Goal: Transaction & Acquisition: Purchase product/service

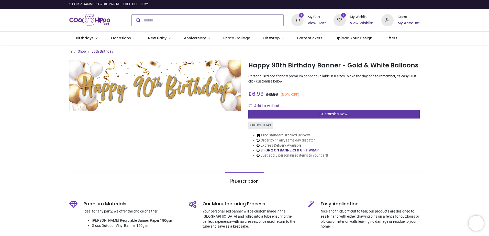
click at [293, 112] on div "Customise Now!" at bounding box center [333, 114] width 171 height 9
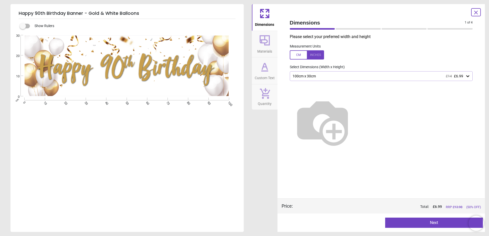
click at [475, 12] on icon at bounding box center [475, 12] width 3 height 3
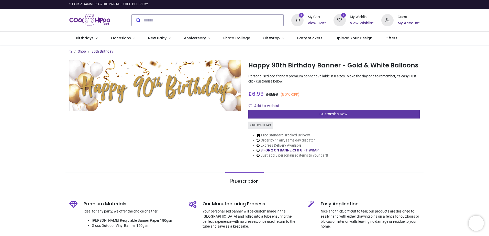
click at [388, 114] on div "Customise Now!" at bounding box center [333, 114] width 171 height 9
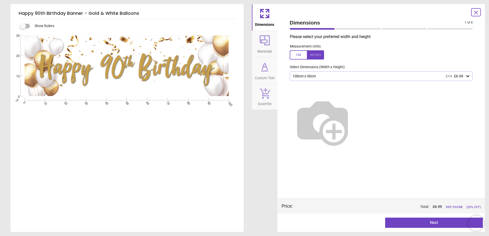
click at [267, 43] on icon at bounding box center [264, 40] width 12 height 12
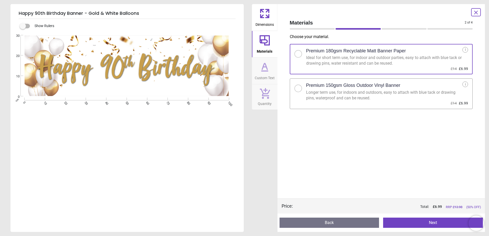
click at [265, 78] on span "Custom Text" at bounding box center [264, 77] width 20 height 8
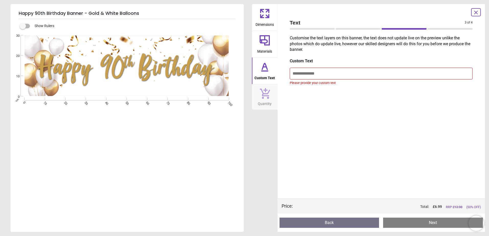
click at [266, 46] on icon at bounding box center [264, 40] width 12 height 12
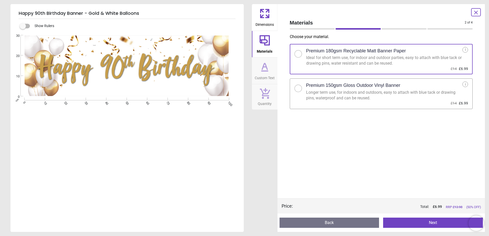
click at [256, 76] on span "Custom Text" at bounding box center [264, 77] width 20 height 8
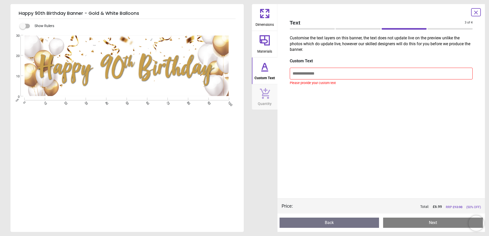
click at [262, 89] on icon at bounding box center [264, 93] width 11 height 11
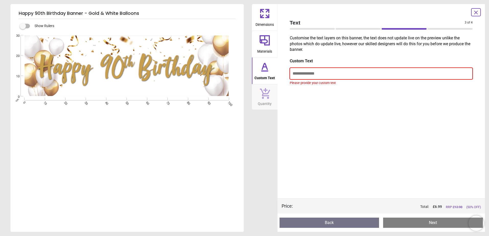
click at [296, 71] on input "text" at bounding box center [380, 74] width 183 height 12
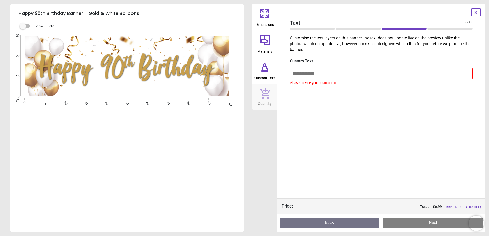
drag, startPoint x: 263, startPoint y: 8, endPoint x: 261, endPoint y: 10, distance: 2.7
click at [261, 10] on icon at bounding box center [261, 10] width 3 height 3
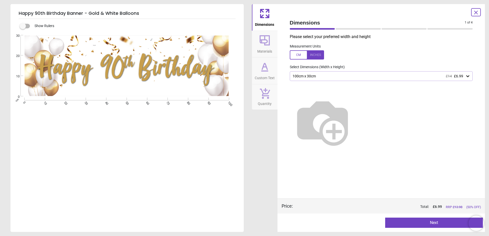
click at [261, 10] on icon at bounding box center [261, 10] width 3 height 3
click at [264, 43] on icon at bounding box center [264, 40] width 10 height 10
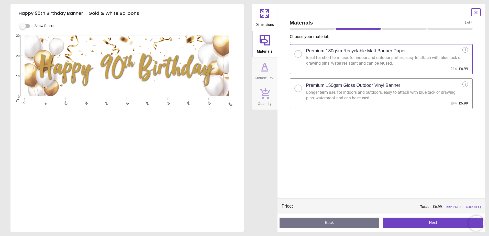
click at [271, 18] on button "Dimensions" at bounding box center [265, 17] width 26 height 27
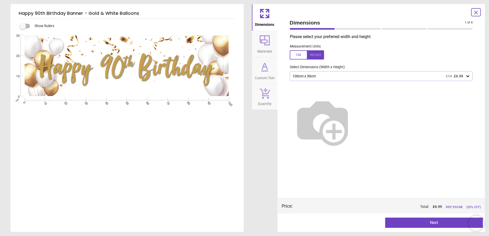
click at [464, 75] on div "100cm x 30cm £14 £6.99" at bounding box center [378, 76] width 173 height 4
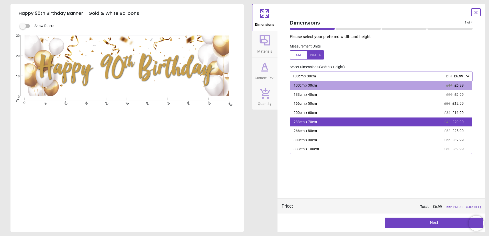
click at [423, 124] on div "233cm x 70cm £42 £20.99" at bounding box center [381, 122] width 182 height 9
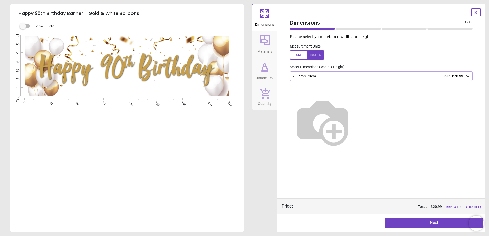
click at [415, 75] on div "233cm x 70cm £42 £20.99" at bounding box center [378, 76] width 173 height 4
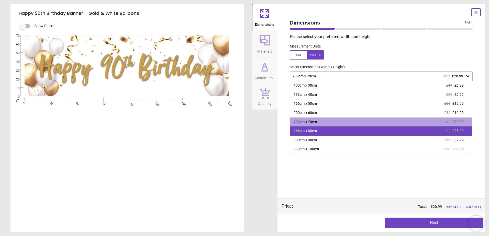
click at [393, 129] on div "266cm x 80cm £52 £25.99" at bounding box center [381, 130] width 182 height 9
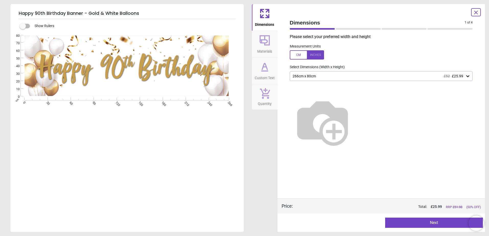
click at [266, 48] on span "Materials" at bounding box center [264, 51] width 15 height 8
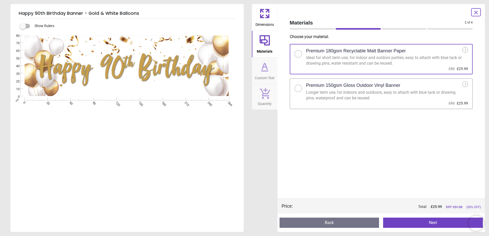
click at [266, 22] on span "Dimensions" at bounding box center [264, 24] width 18 height 8
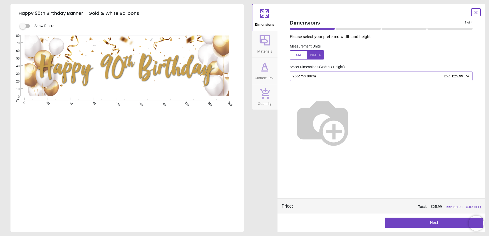
click at [358, 76] on div "266cm x 80cm £52 £25.99" at bounding box center [378, 76] width 173 height 4
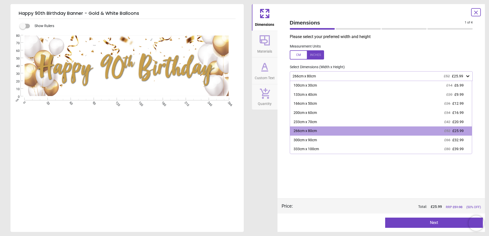
click at [358, 76] on div "266cm x 80cm £52 £25.99" at bounding box center [378, 76] width 173 height 4
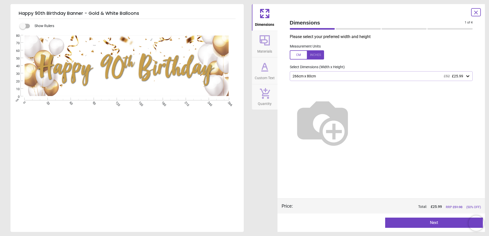
click at [346, 78] on div "266cm x 80cm £52 £25.99" at bounding box center [378, 76] width 173 height 4
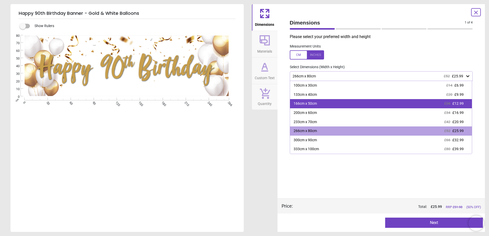
click at [338, 104] on div "166cm x 50cm £26 £12.99" at bounding box center [381, 103] width 182 height 9
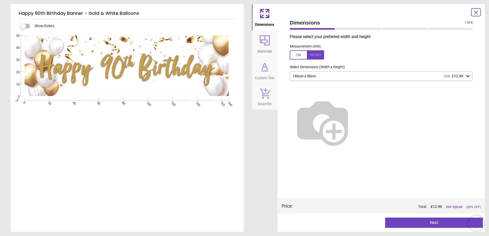
click at [393, 49] on div "Measurement Units" at bounding box center [380, 52] width 191 height 20
click at [260, 48] on span "Materials" at bounding box center [264, 51] width 15 height 8
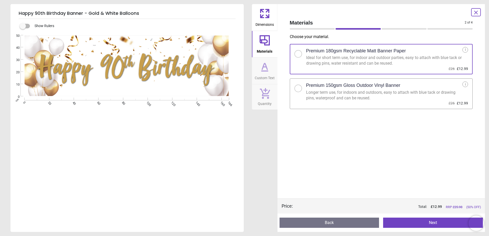
click at [474, 11] on icon at bounding box center [475, 12] width 6 height 6
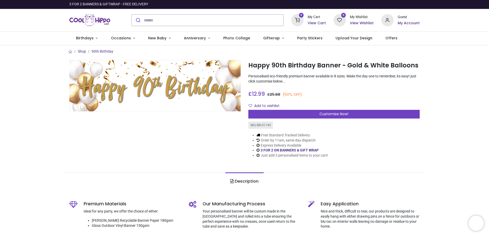
click at [211, 85] on img at bounding box center [154, 85] width 171 height 51
drag, startPoint x: 306, startPoint y: 77, endPoint x: 279, endPoint y: 76, distance: 27.1
click at [279, 76] on p "Personalised eco-friendly premium banner available in 8 sizes. Make the day one…" at bounding box center [333, 79] width 171 height 10
drag, startPoint x: 279, startPoint y: 76, endPoint x: 282, endPoint y: 84, distance: 8.6
click at [281, 84] on div "Happy 90th Birthday Banner - Gold & White Balloons [URL][DOMAIN_NAME] [URL][DOM…" at bounding box center [333, 113] width 179 height 106
